Goal: Task Accomplishment & Management: Manage account settings

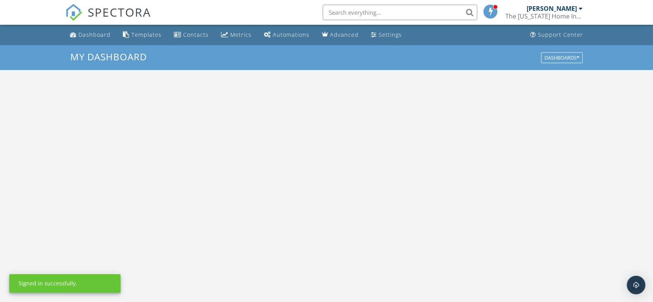
scroll to position [716, 666]
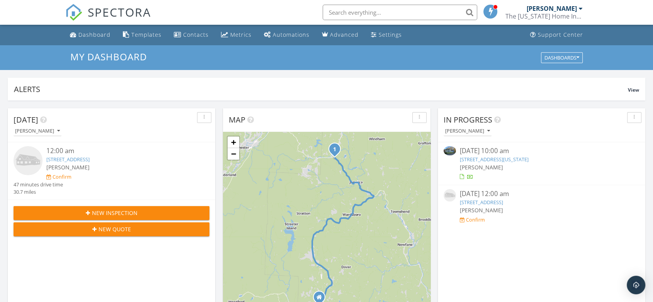
click at [495, 202] on link "8365 VT-30, Jamaica, VT 05343" at bounding box center [481, 202] width 43 height 7
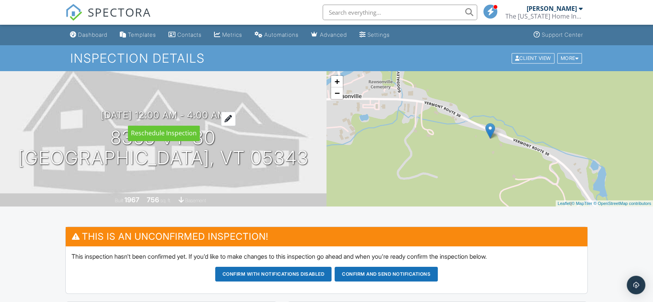
click at [160, 114] on h3 "09/29/2025 12:00 am - 4:00 am" at bounding box center [163, 115] width 125 height 10
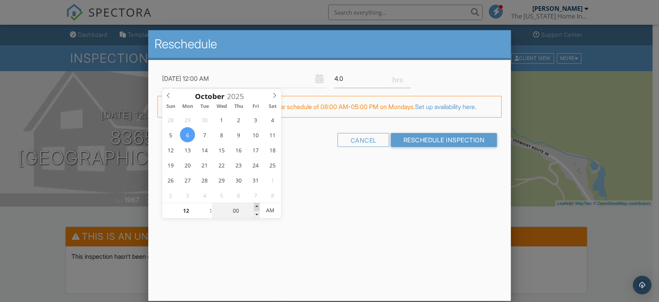
type input "10/06/2025 12:05 AM"
type input "05"
click at [257, 207] on span at bounding box center [256, 207] width 5 height 8
type input "10/06/2025 12:00 AM"
type input "00"
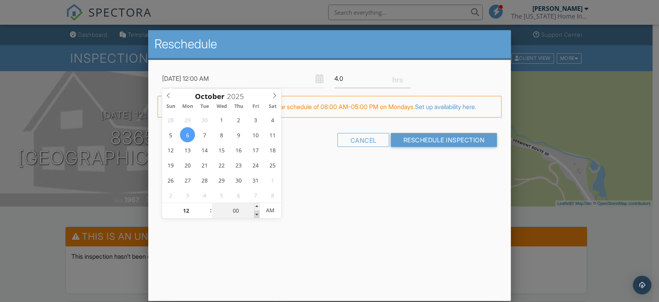
click at [257, 213] on span at bounding box center [256, 214] width 5 height 8
type input "10/06/2025 11:55 PM"
type input "11"
type input "55"
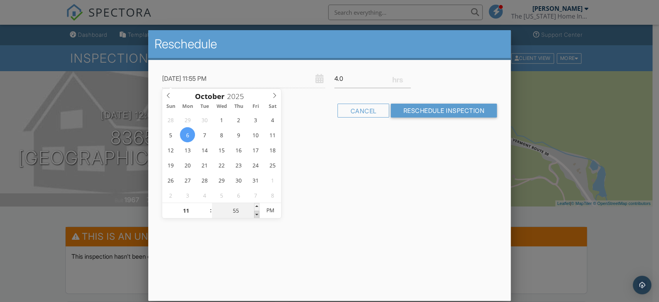
click at [257, 213] on span at bounding box center [256, 214] width 5 height 8
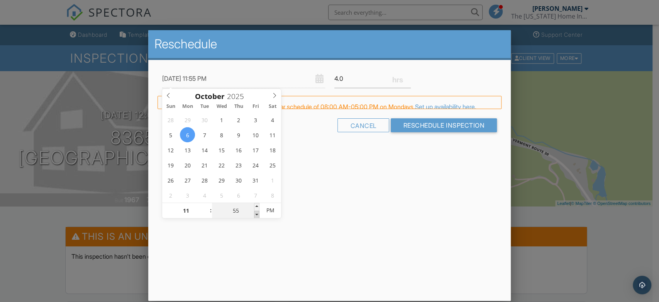
type input "10/06/2025 11:50 PM"
type input "50"
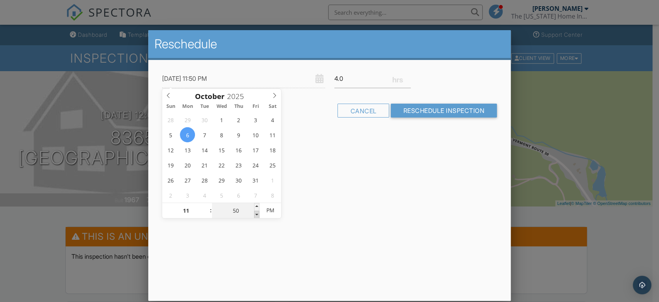
click at [257, 213] on span at bounding box center [256, 214] width 5 height 8
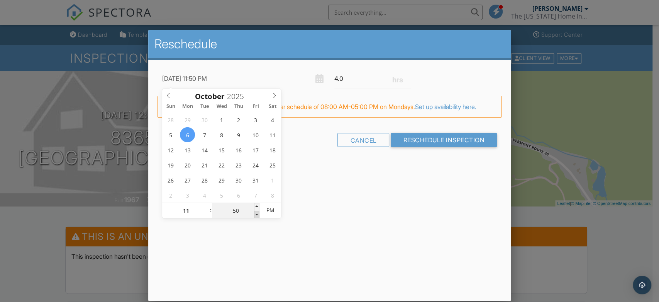
type input "10/06/2025 11:45 PM"
type input "45"
click at [257, 213] on span at bounding box center [256, 214] width 5 height 8
type input "10/06/2025 10:45 PM"
type input "10"
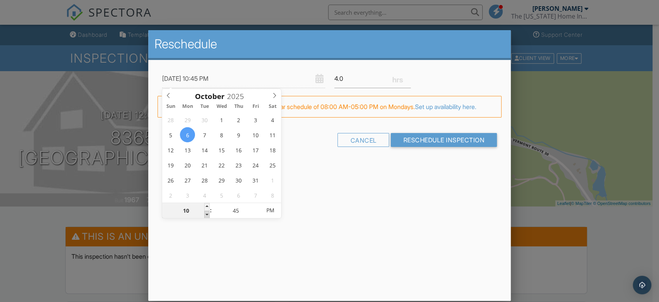
click at [207, 213] on span at bounding box center [206, 214] width 5 height 8
type input "10/06/2025 9:45 PM"
type input "09"
click at [207, 213] on span at bounding box center [206, 214] width 5 height 8
type input "10/06/2025 9:50 PM"
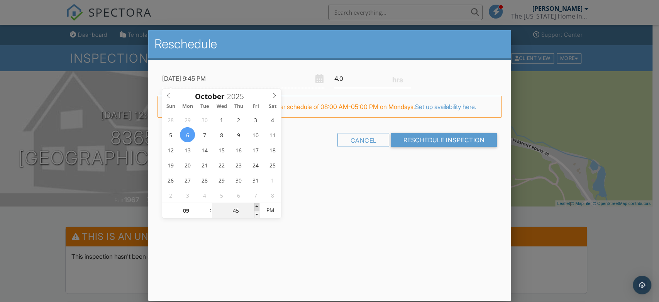
type input "50"
click at [256, 206] on span at bounding box center [256, 207] width 5 height 8
type input "10/06/2025 9:55 PM"
type input "55"
click at [256, 206] on span at bounding box center [256, 207] width 5 height 8
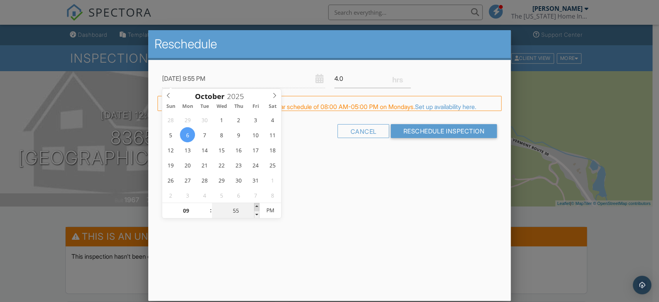
type input "10/06/2025 10:00 PM"
type input "10"
type input "00"
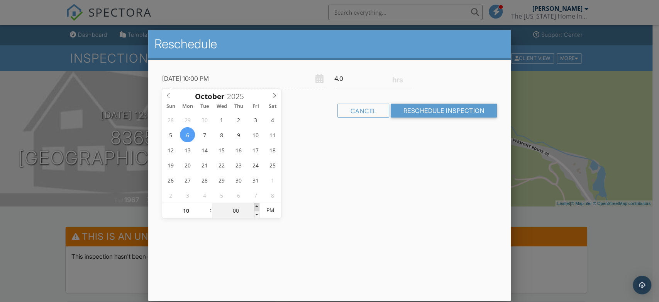
click at [256, 206] on span at bounding box center [256, 207] width 5 height 8
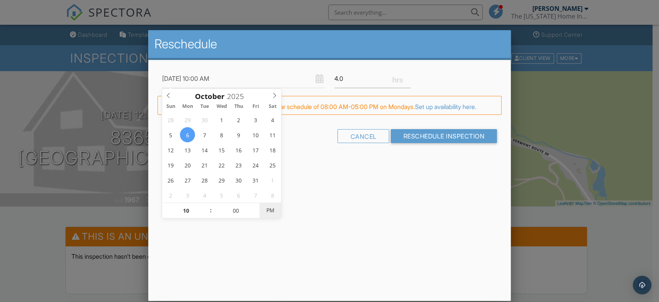
click at [275, 208] on span "PM" at bounding box center [270, 209] width 21 height 15
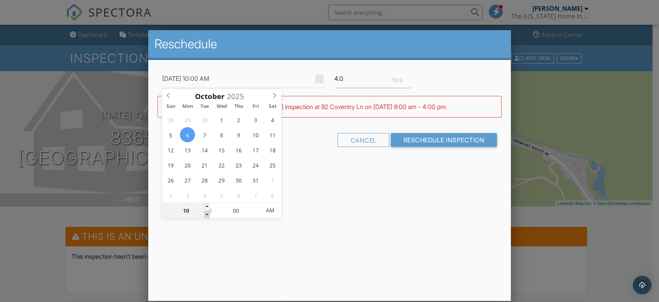
type input "10/06/2025 9:00 AM"
type input "09"
click at [206, 212] on span at bounding box center [206, 214] width 5 height 8
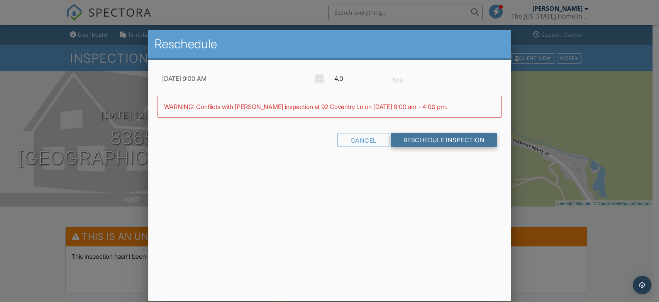
click at [416, 138] on input "Reschedule Inspection" at bounding box center [444, 140] width 106 height 14
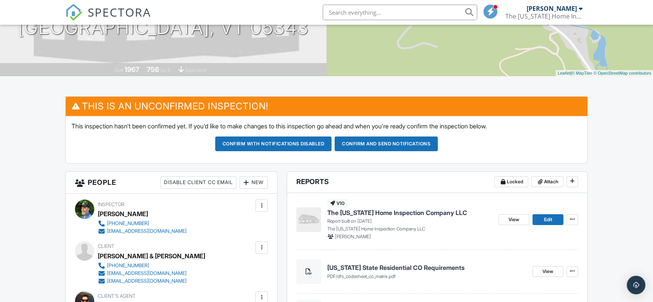
scroll to position [129, 0]
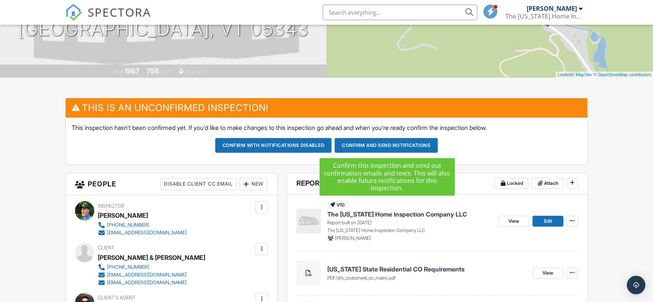
click at [386, 143] on button "Confirm and send notifications" at bounding box center [385, 145] width 103 height 15
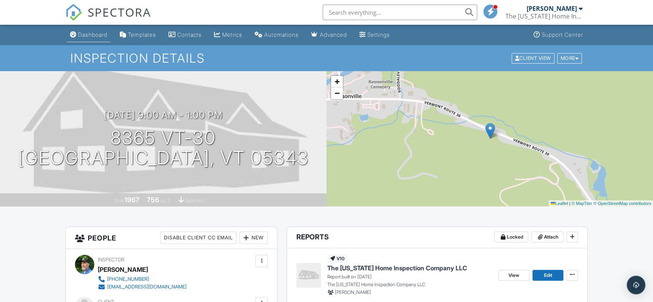
click at [98, 36] on div "Dashboard" at bounding box center [92, 34] width 29 height 7
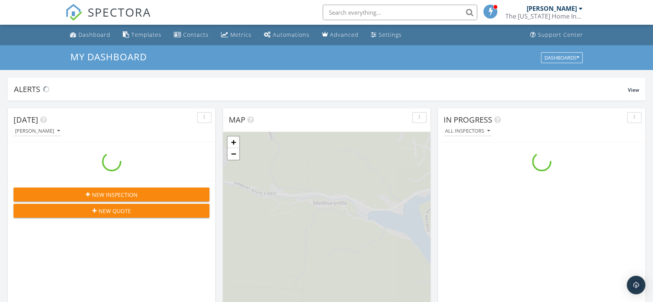
scroll to position [716, 666]
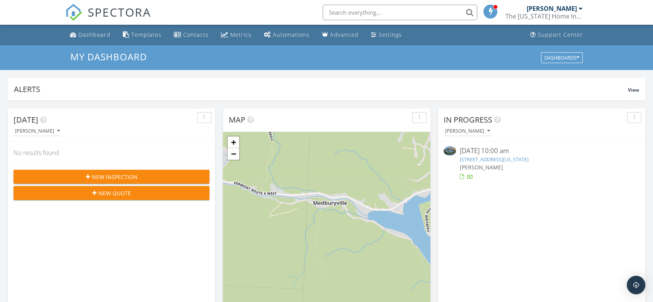
click at [497, 158] on link "[STREET_ADDRESS][US_STATE]" at bounding box center [494, 159] width 69 height 7
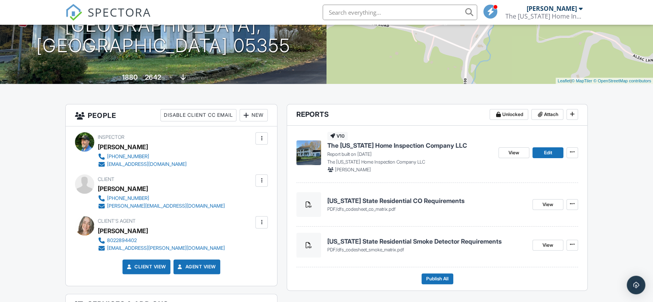
scroll to position [165, 0]
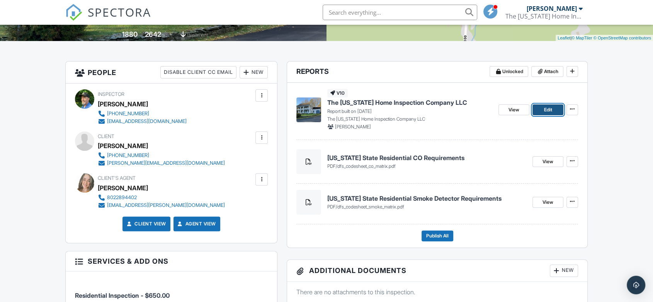
click at [544, 110] on span "Edit" at bounding box center [547, 110] width 8 height 8
